Goal: Task Accomplishment & Management: Manage account settings

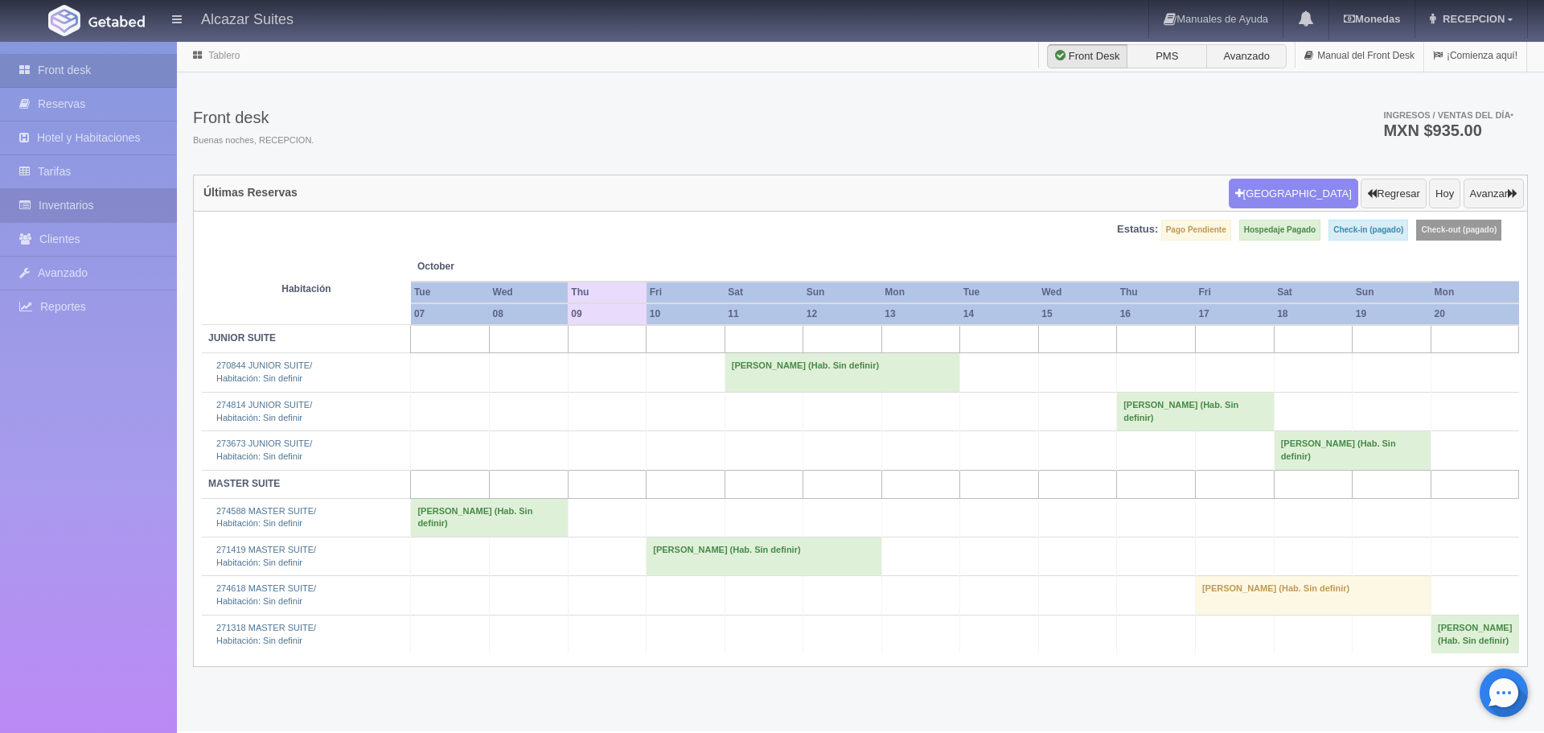
click at [138, 211] on link "Inventarios" at bounding box center [88, 205] width 177 height 33
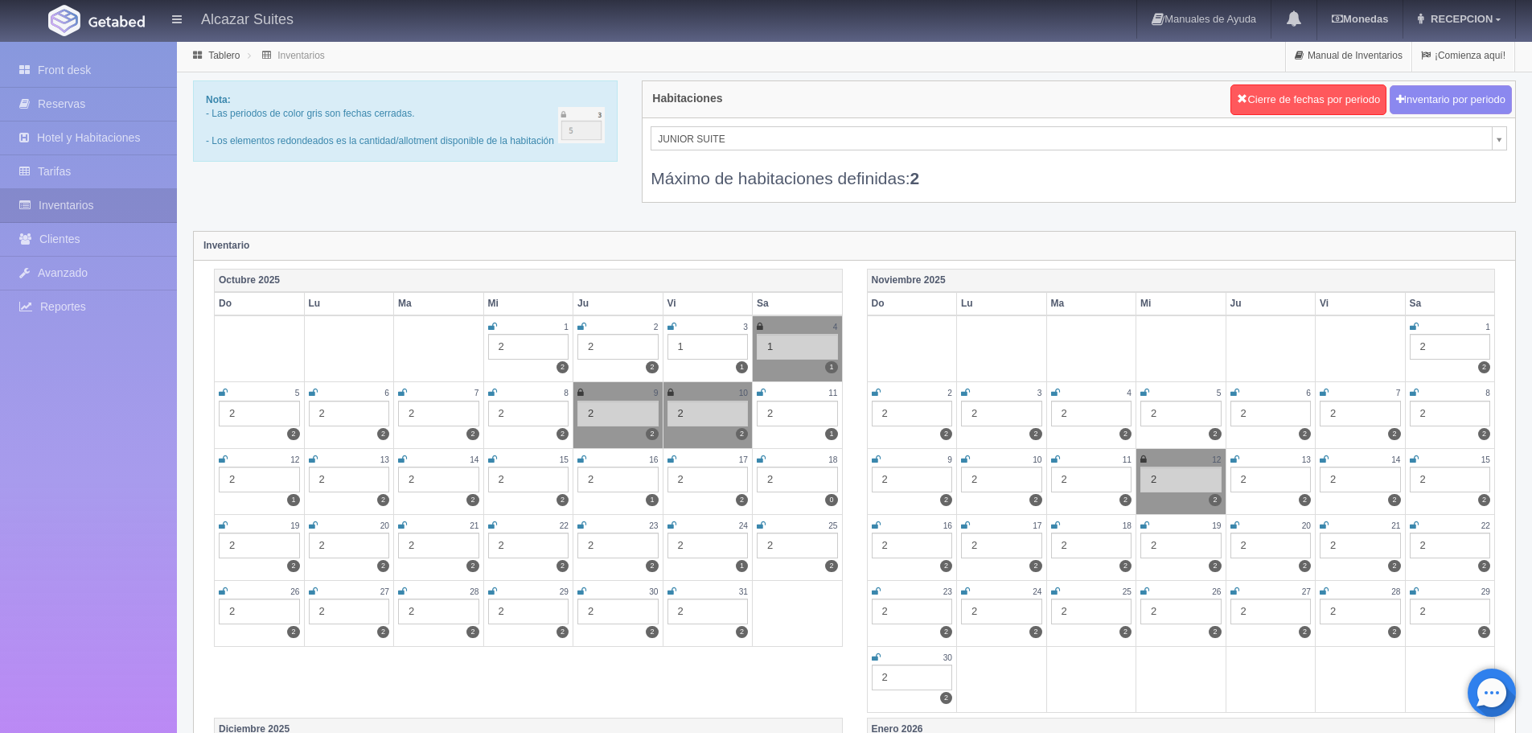
click at [772, 413] on div "2" at bounding box center [797, 413] width 81 height 26
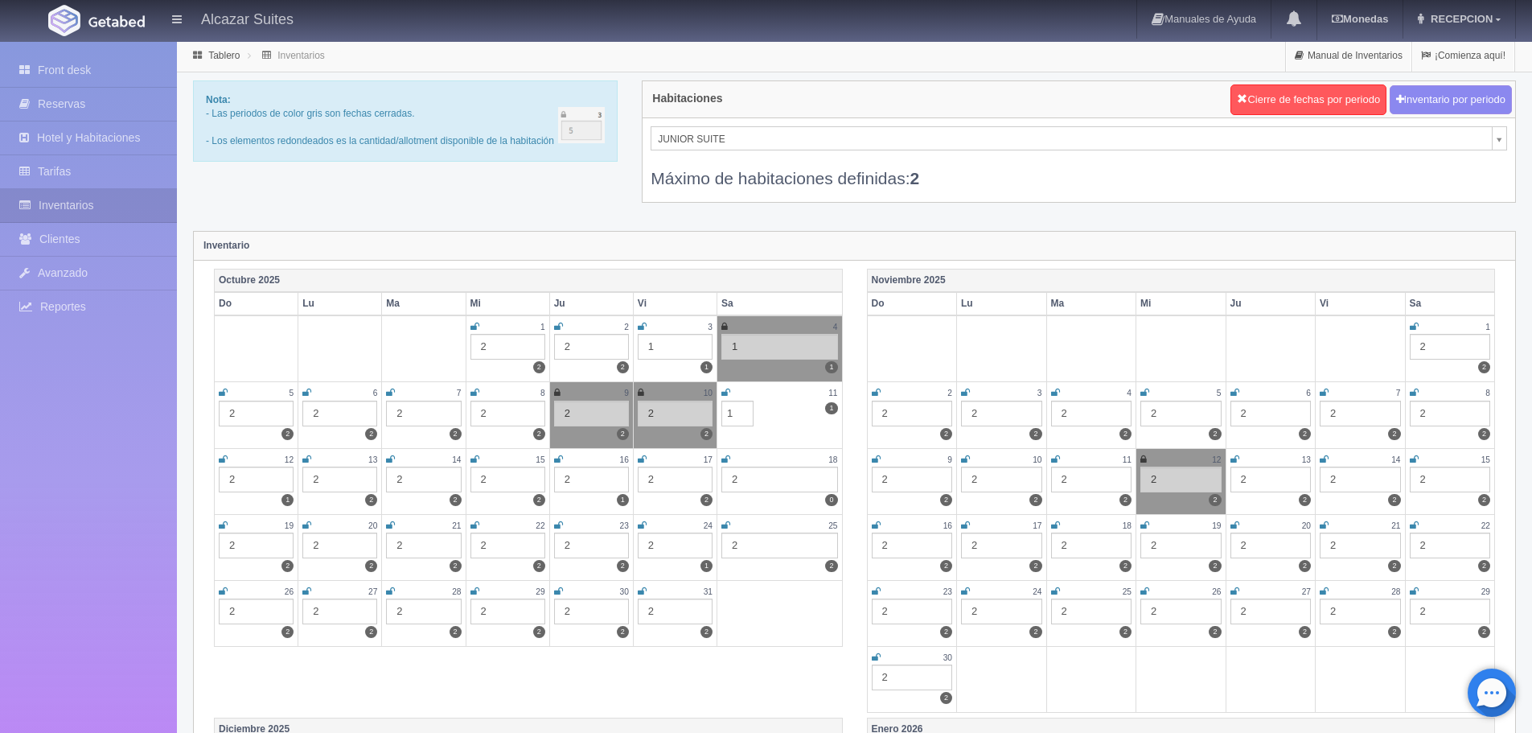
type input "1"
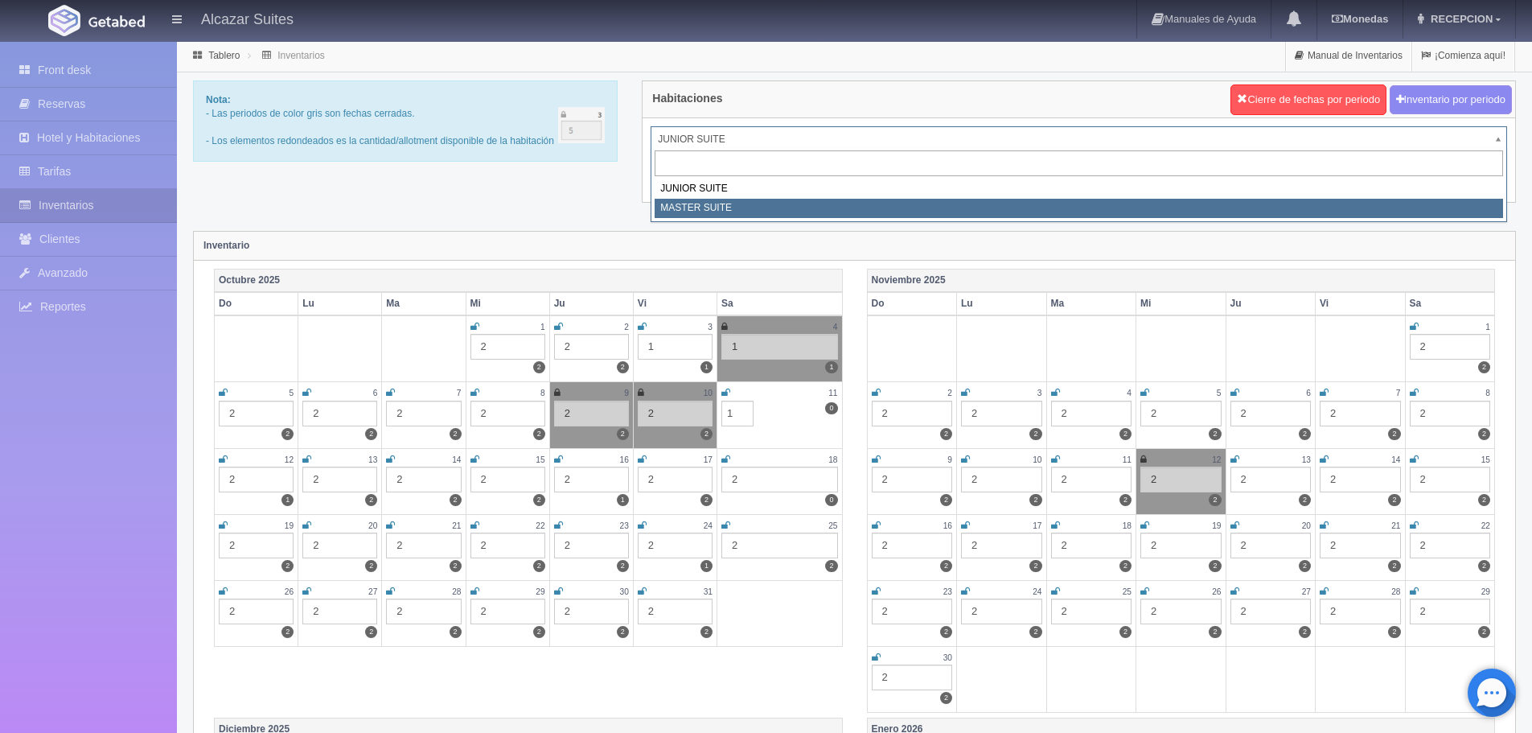
select select "305"
